Goal: Find contact information: Find contact information

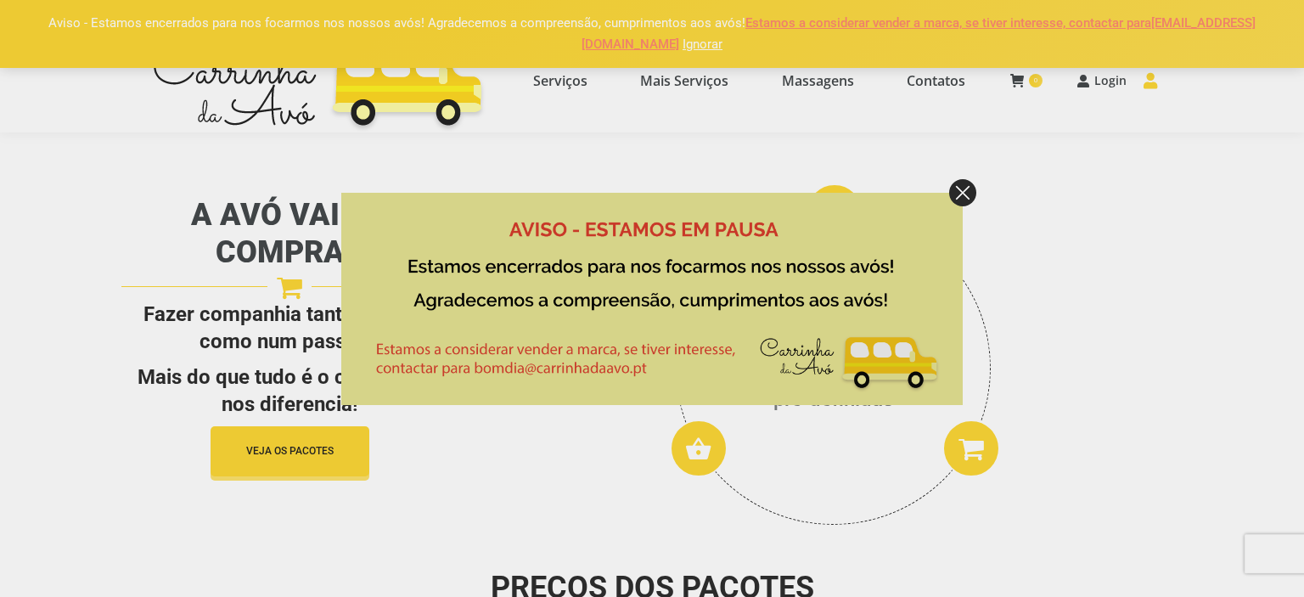
click at [958, 195] on img at bounding box center [962, 192] width 27 height 27
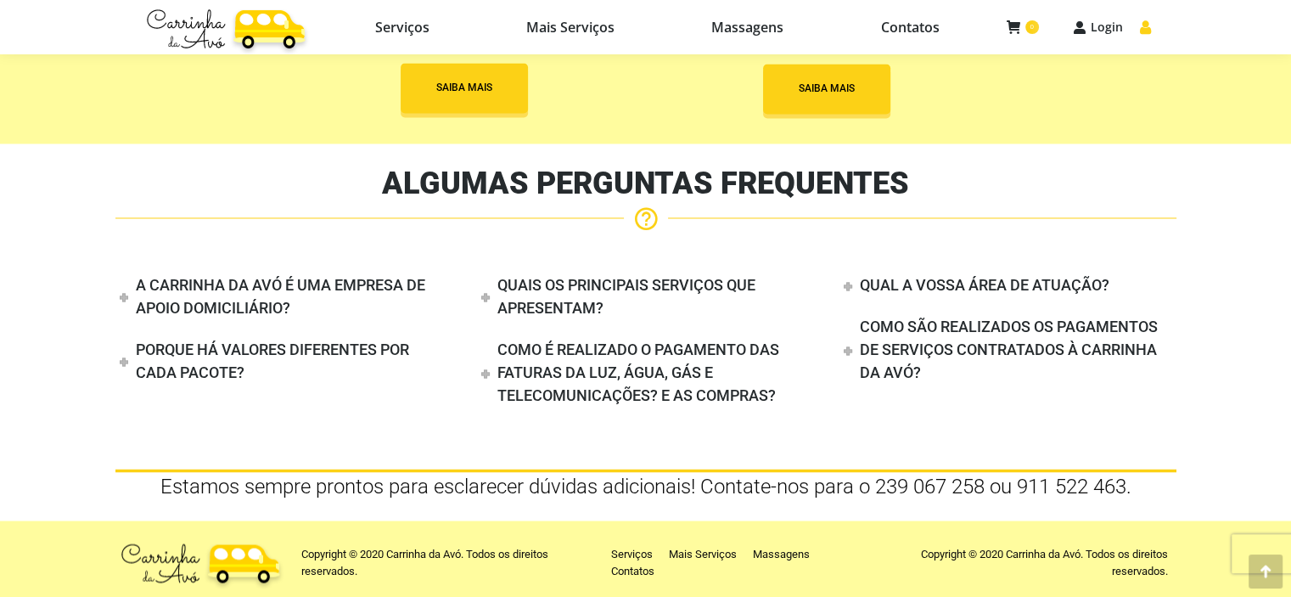
scroll to position [2795, 0]
click at [995, 329] on h4 "COMO SÃO REALIZADOS OS PAGAMENTOS DE SERVIÇOS CONTRATADOS À CARRINHA DA AVÓ?" at bounding box center [1009, 349] width 298 height 64
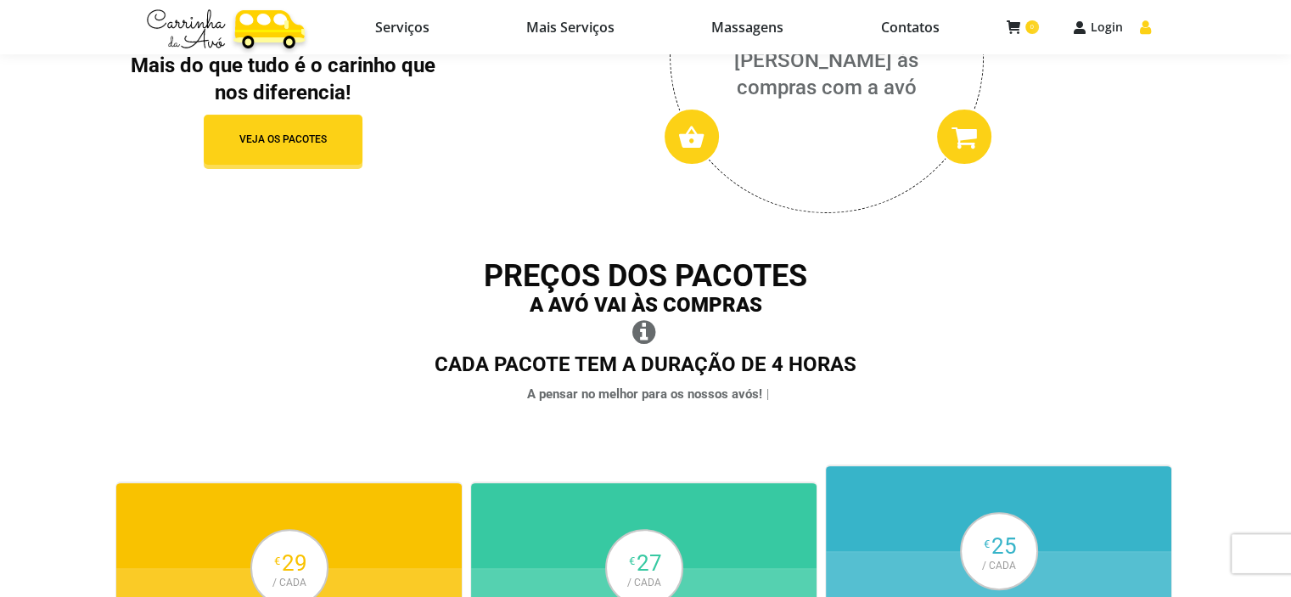
scroll to position [0, 0]
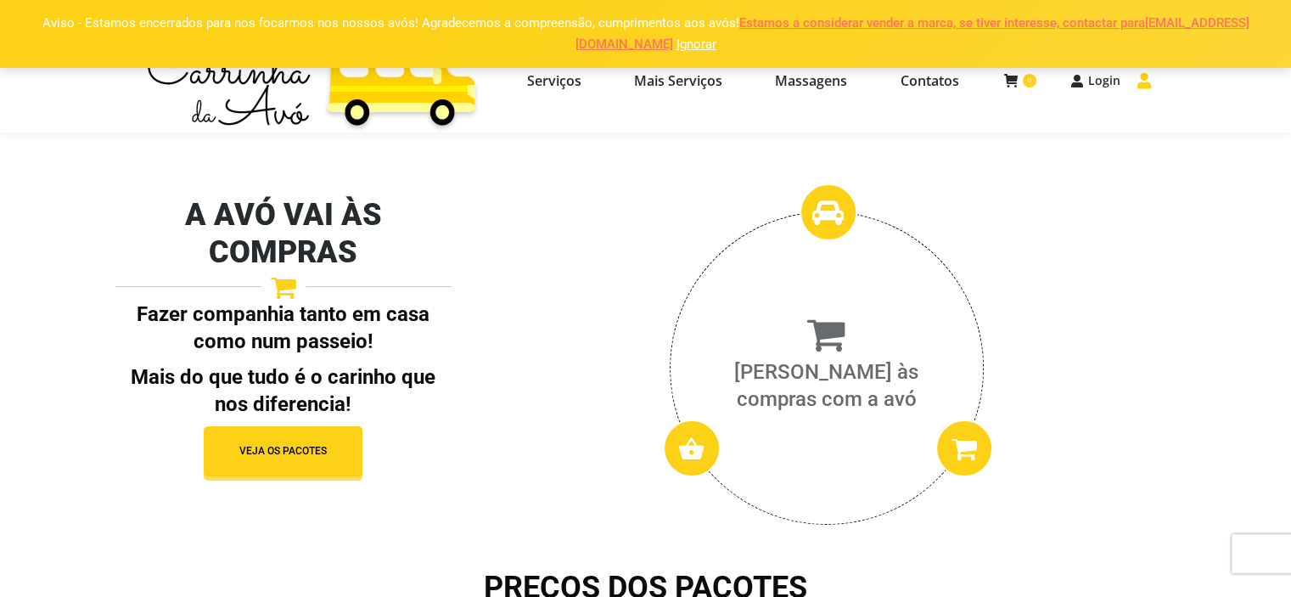
click at [677, 47] on link "Ignorar" at bounding box center [697, 44] width 40 height 15
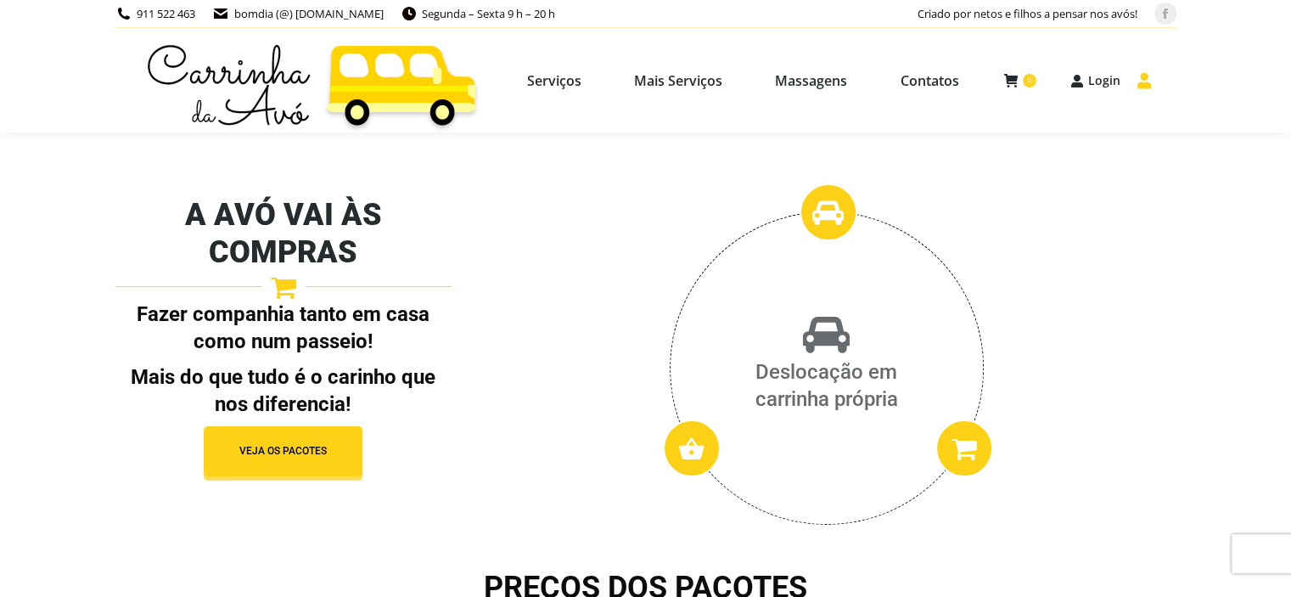
drag, startPoint x: 435, startPoint y: 101, endPoint x: 452, endPoint y: 107, distance: 18.0
click at [435, 101] on img at bounding box center [312, 80] width 343 height 104
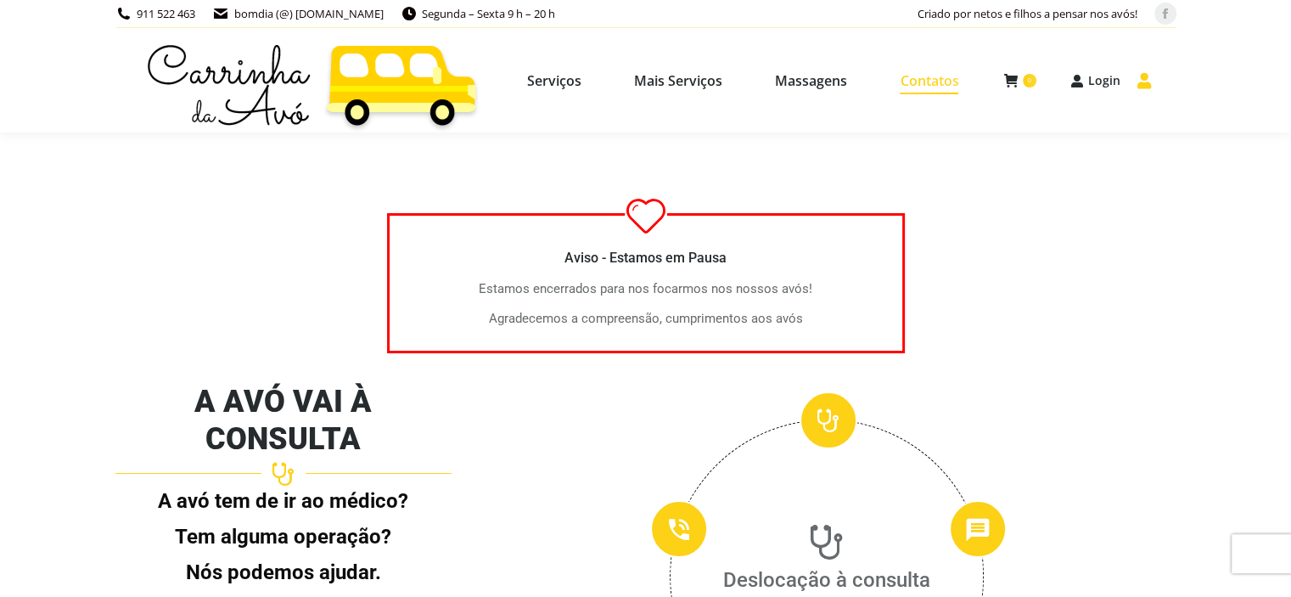
click at [925, 89] on span "Contatos" at bounding box center [929, 80] width 59 height 17
click at [940, 87] on span "Contatos" at bounding box center [929, 80] width 59 height 17
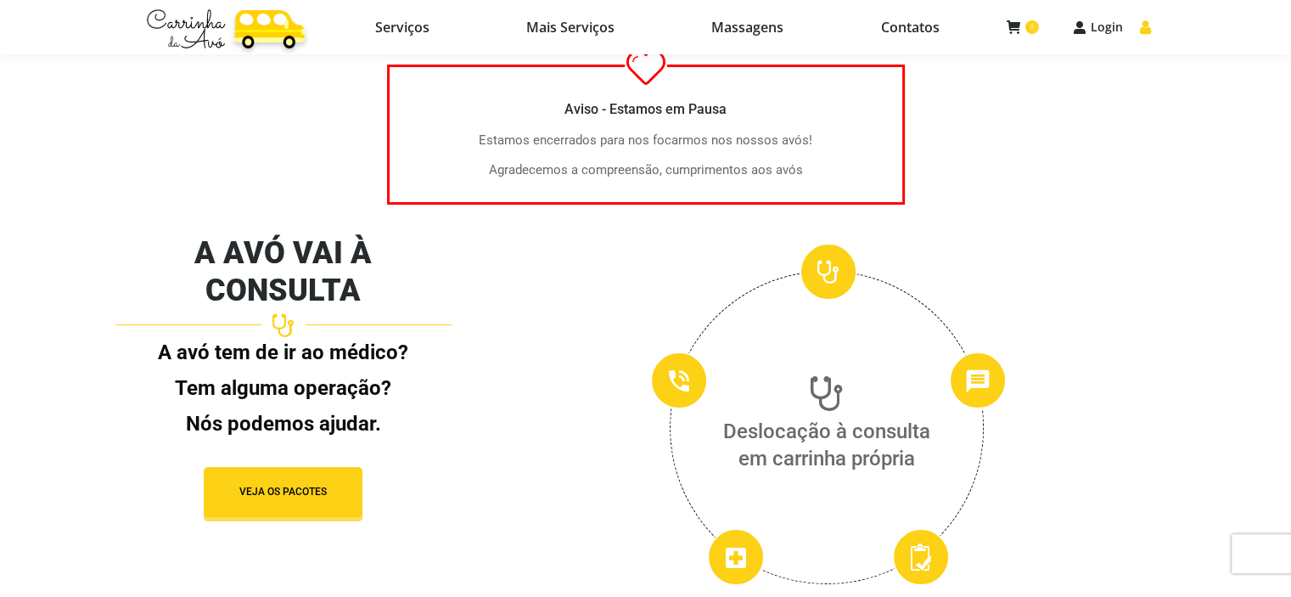
scroll to position [255, 0]
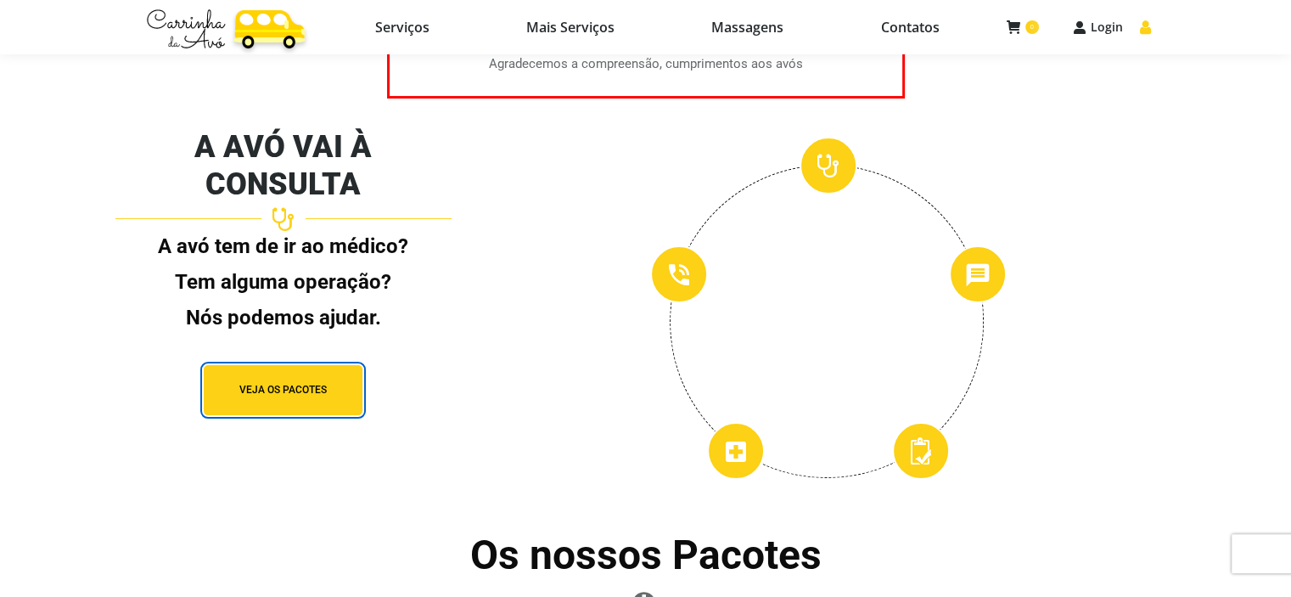
click at [292, 365] on span "button" at bounding box center [283, 390] width 159 height 50
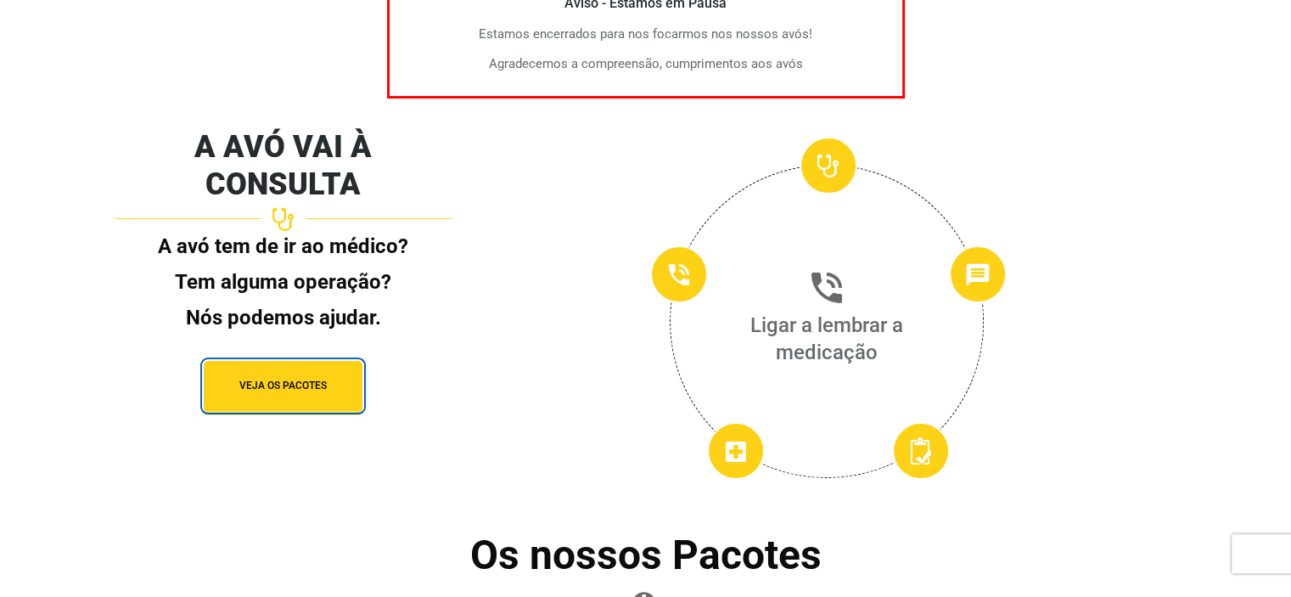
scroll to position [0, 0]
